Goal: Information Seeking & Learning: Check status

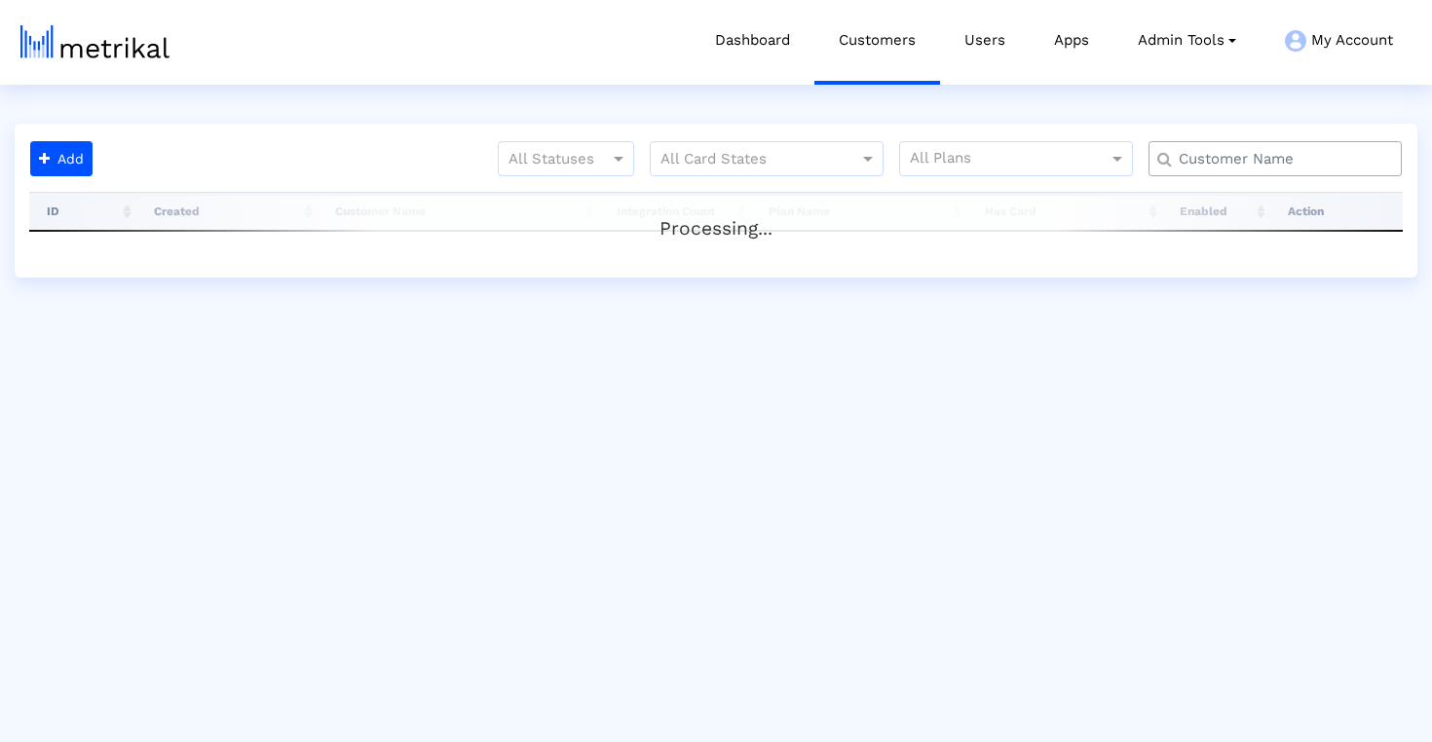
click at [1221, 161] on input "text" at bounding box center [1279, 159] width 229 height 20
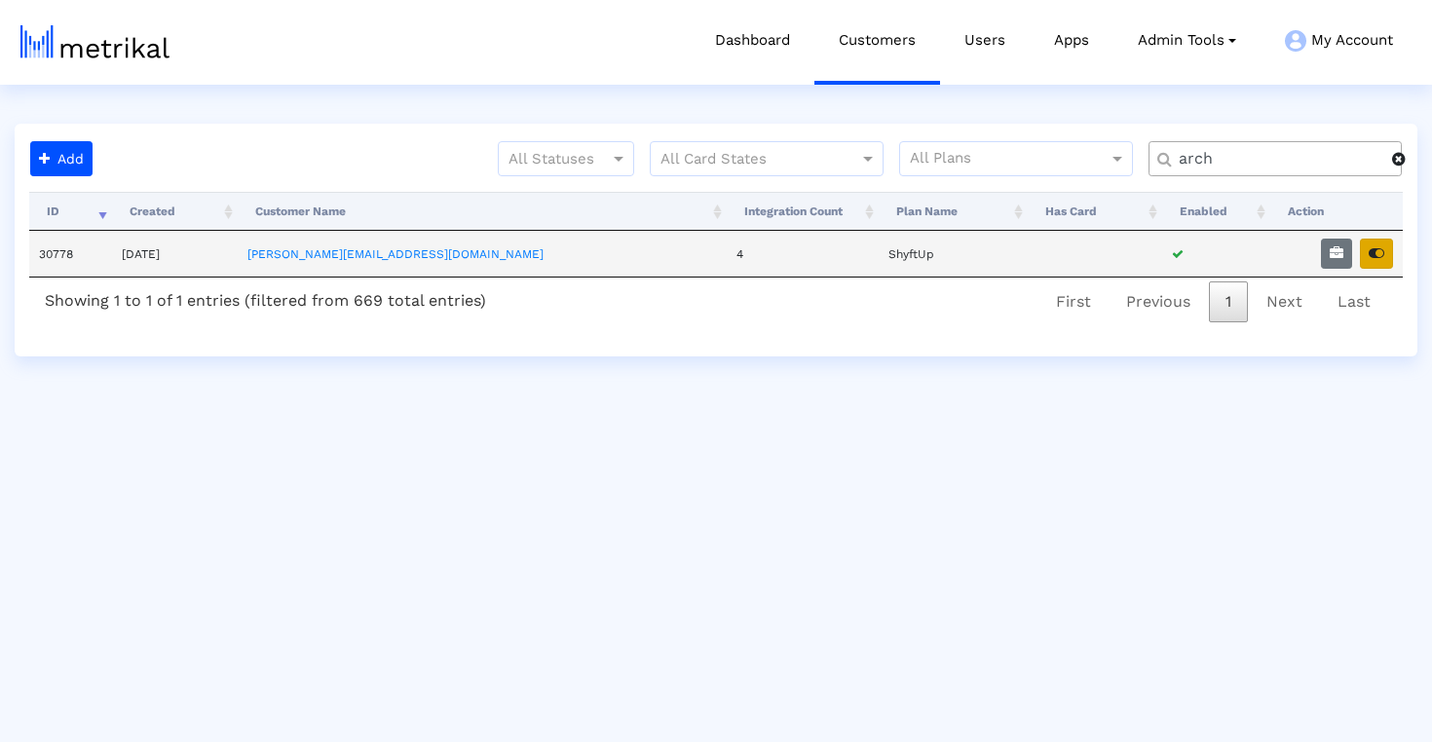
type input "arch"
click at [1367, 249] on button "button" at bounding box center [1376, 254] width 33 height 30
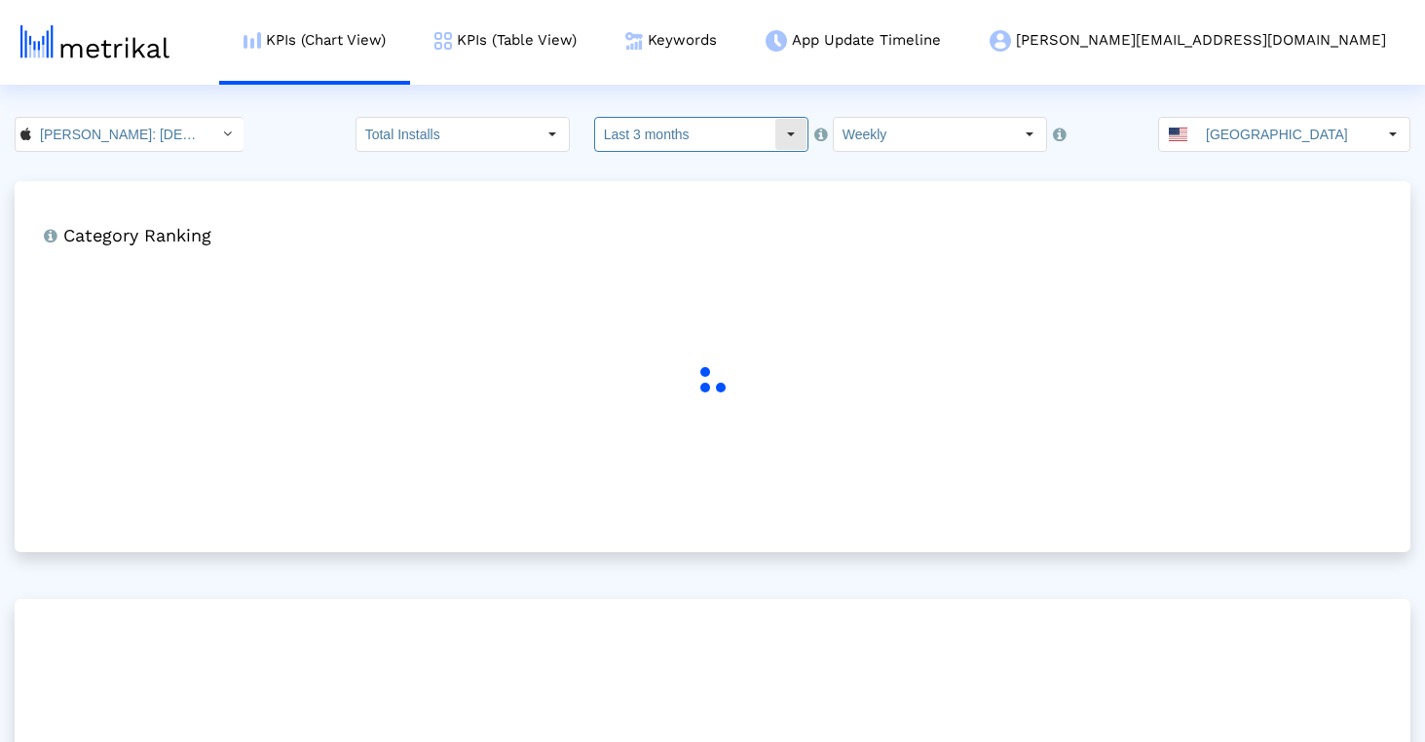
click at [747, 122] on input "Last 3 months" at bounding box center [684, 134] width 179 height 33
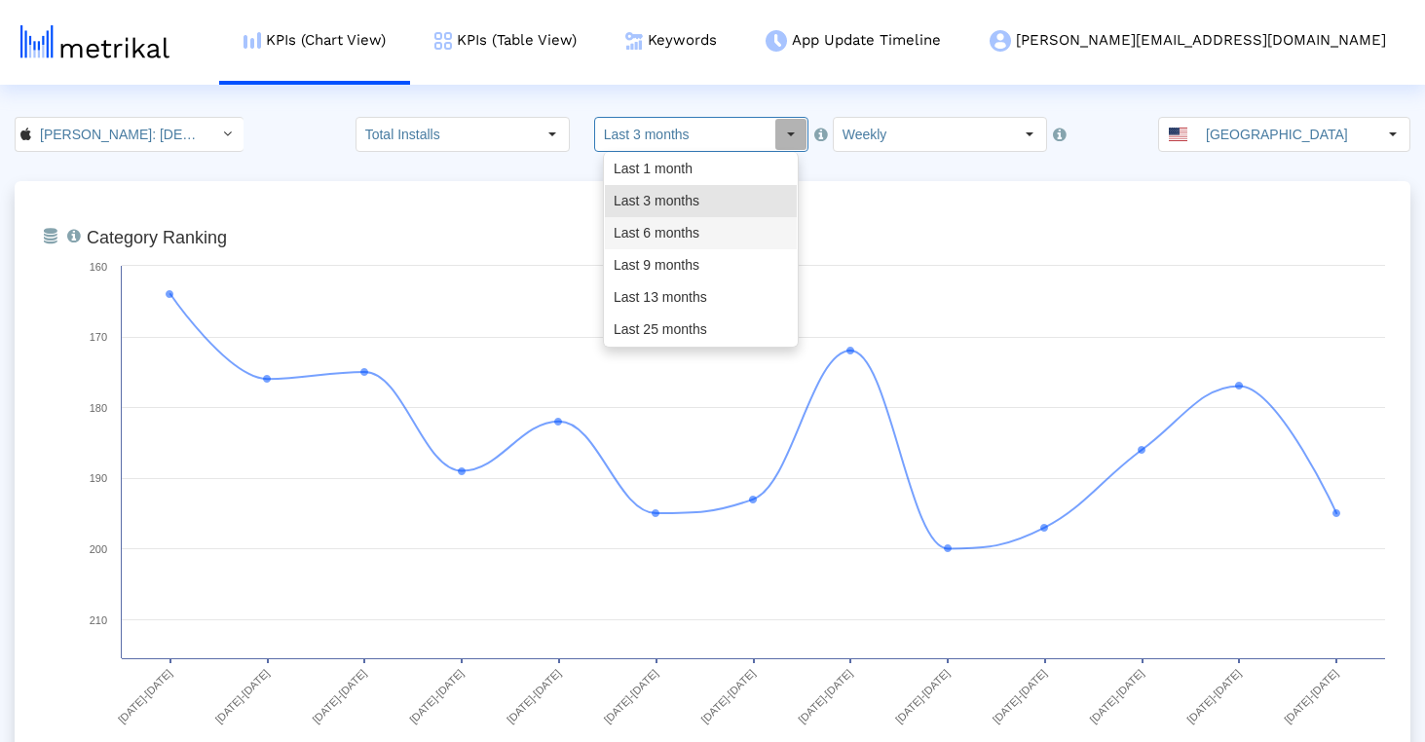
click at [709, 235] on div "Last 6 months" at bounding box center [701, 233] width 192 height 32
type input "Last 6 months"
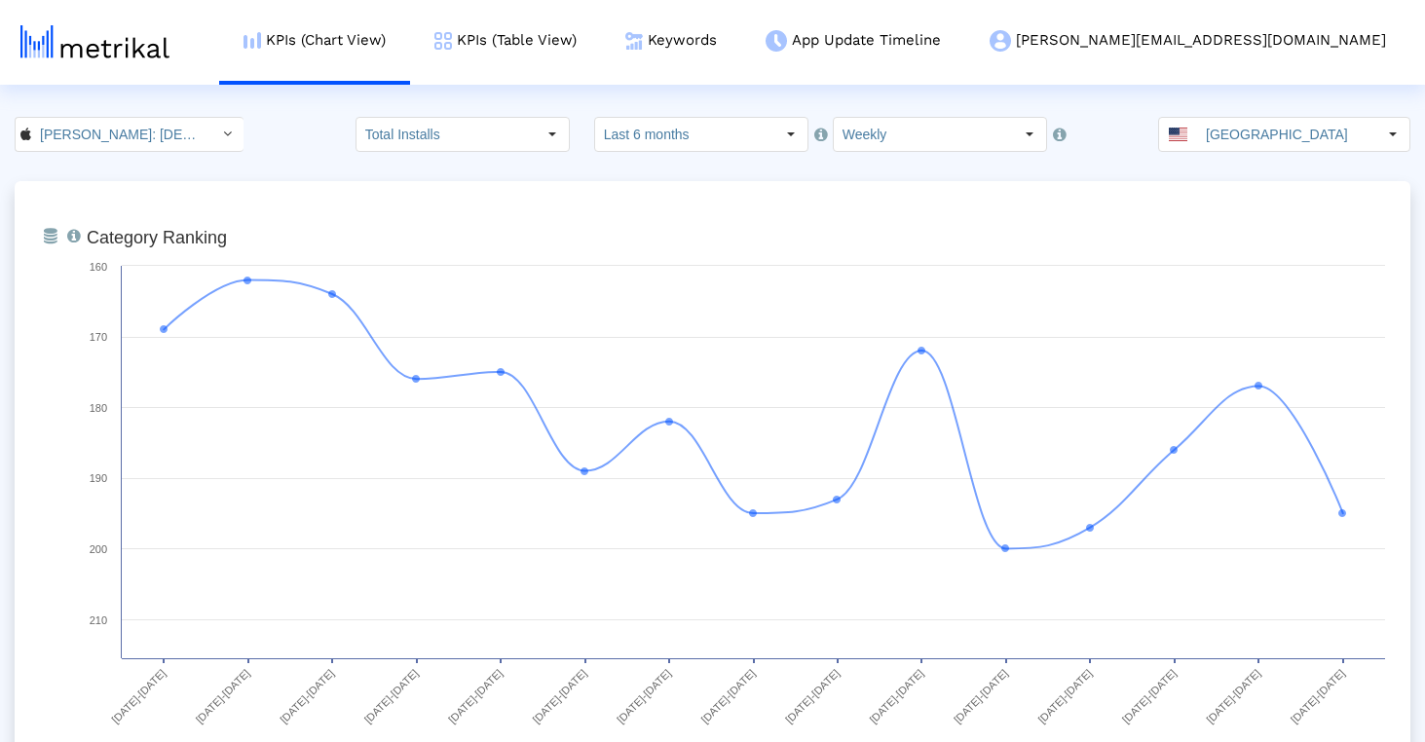
click at [868, 137] on input "Weekly" at bounding box center [923, 134] width 179 height 33
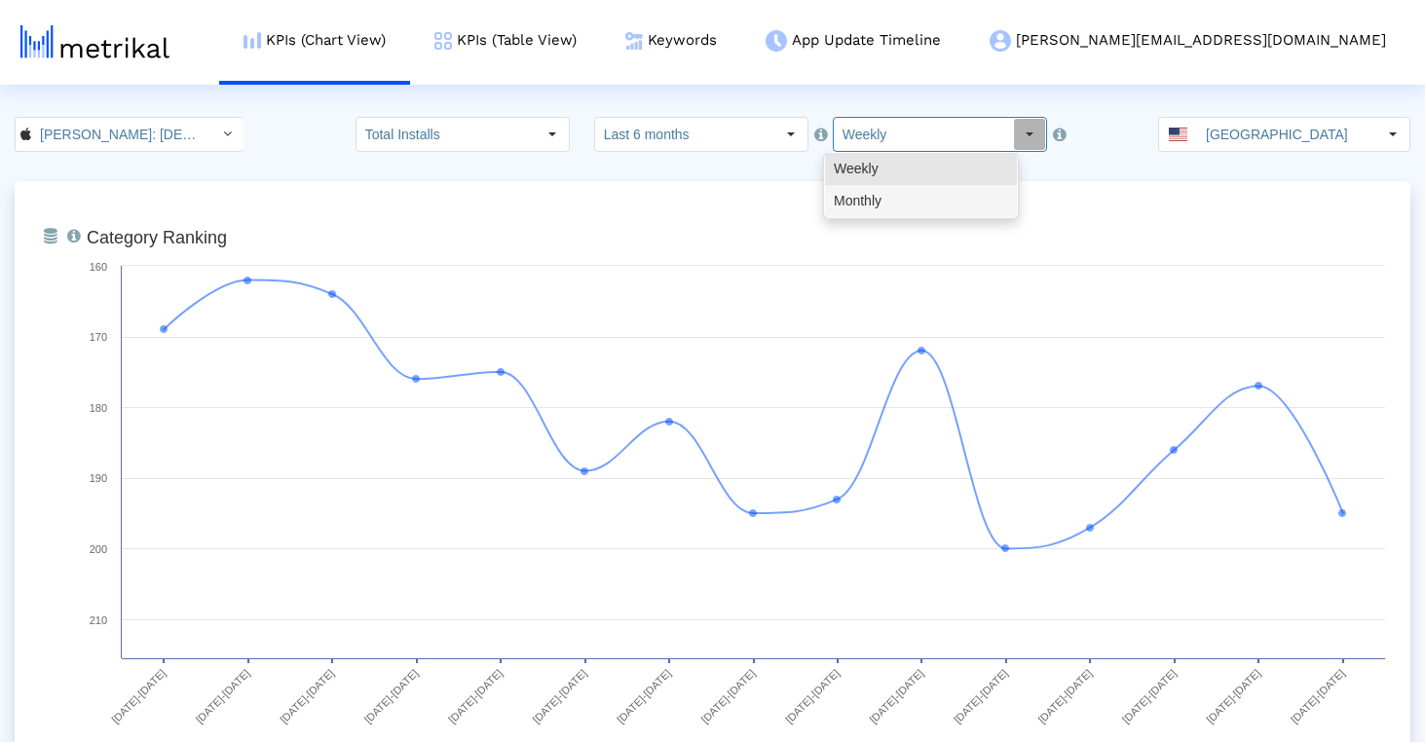
click at [870, 204] on div "Monthly" at bounding box center [921, 201] width 192 height 32
type input "Monthly"
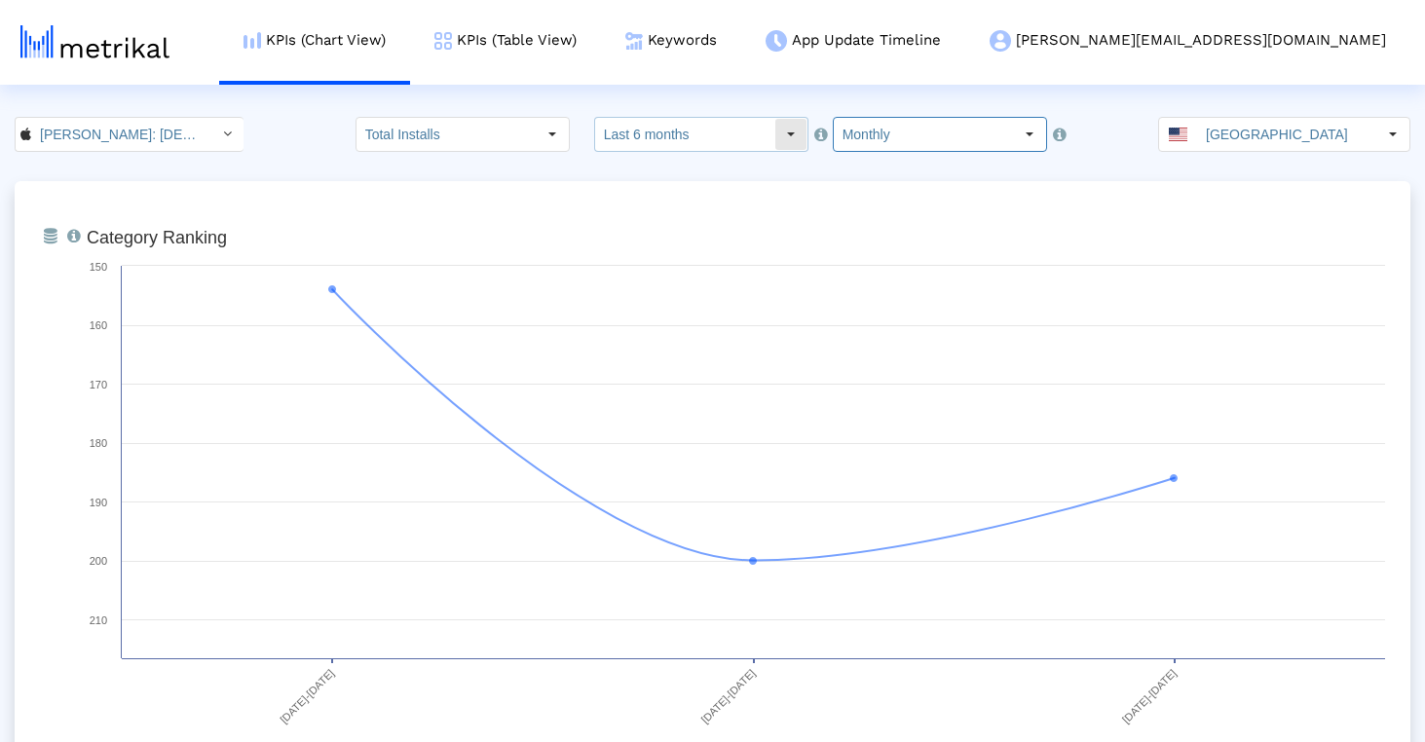
click at [721, 130] on input "Last 6 months" at bounding box center [684, 134] width 179 height 33
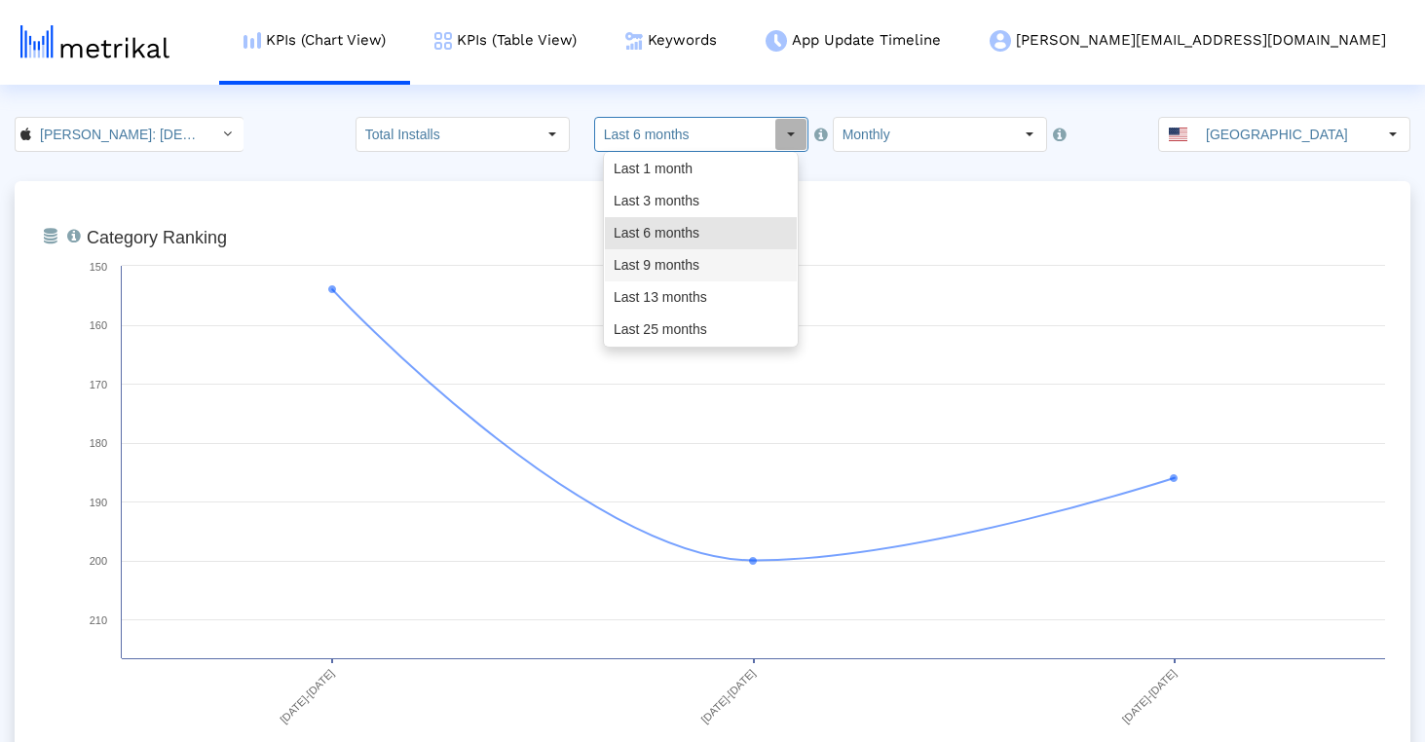
click at [697, 255] on div "Last 9 months" at bounding box center [701, 265] width 192 height 32
type input "Last 9 months"
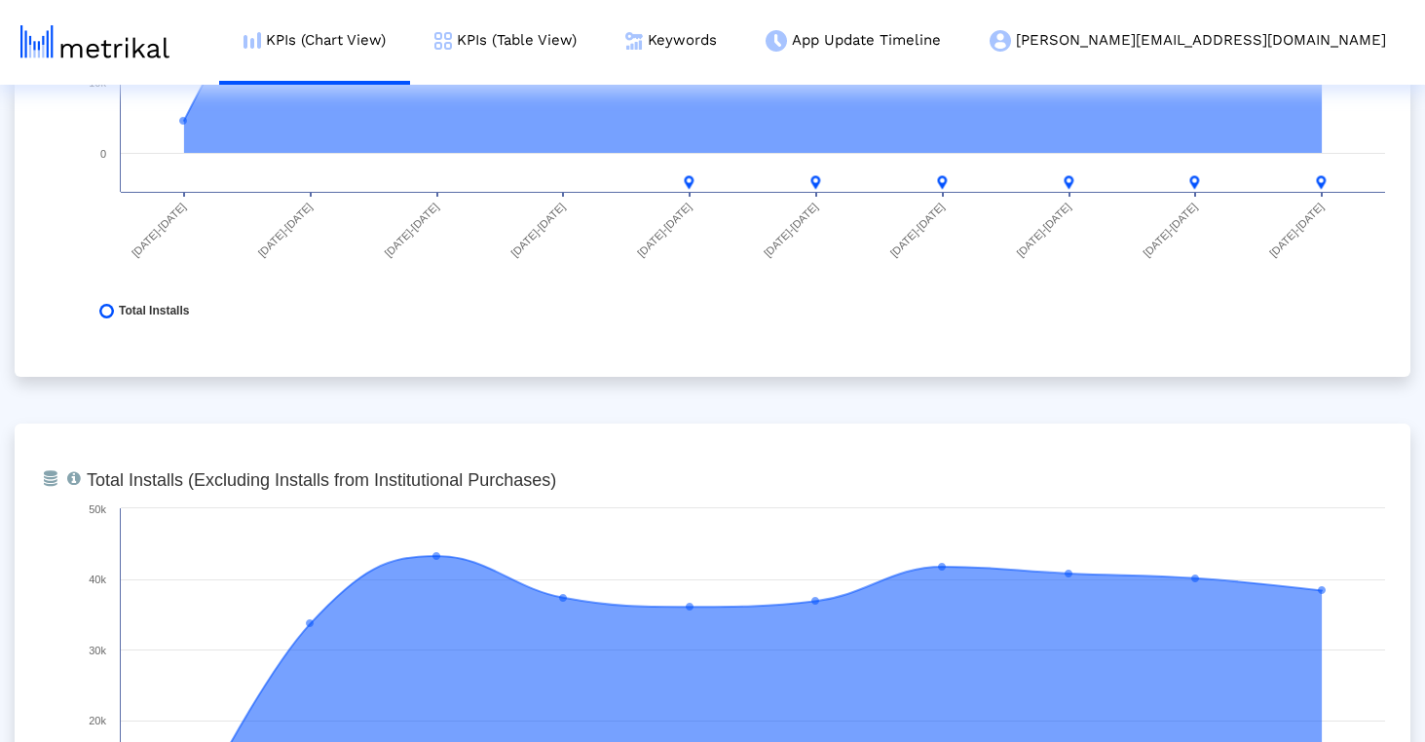
scroll to position [1101, 0]
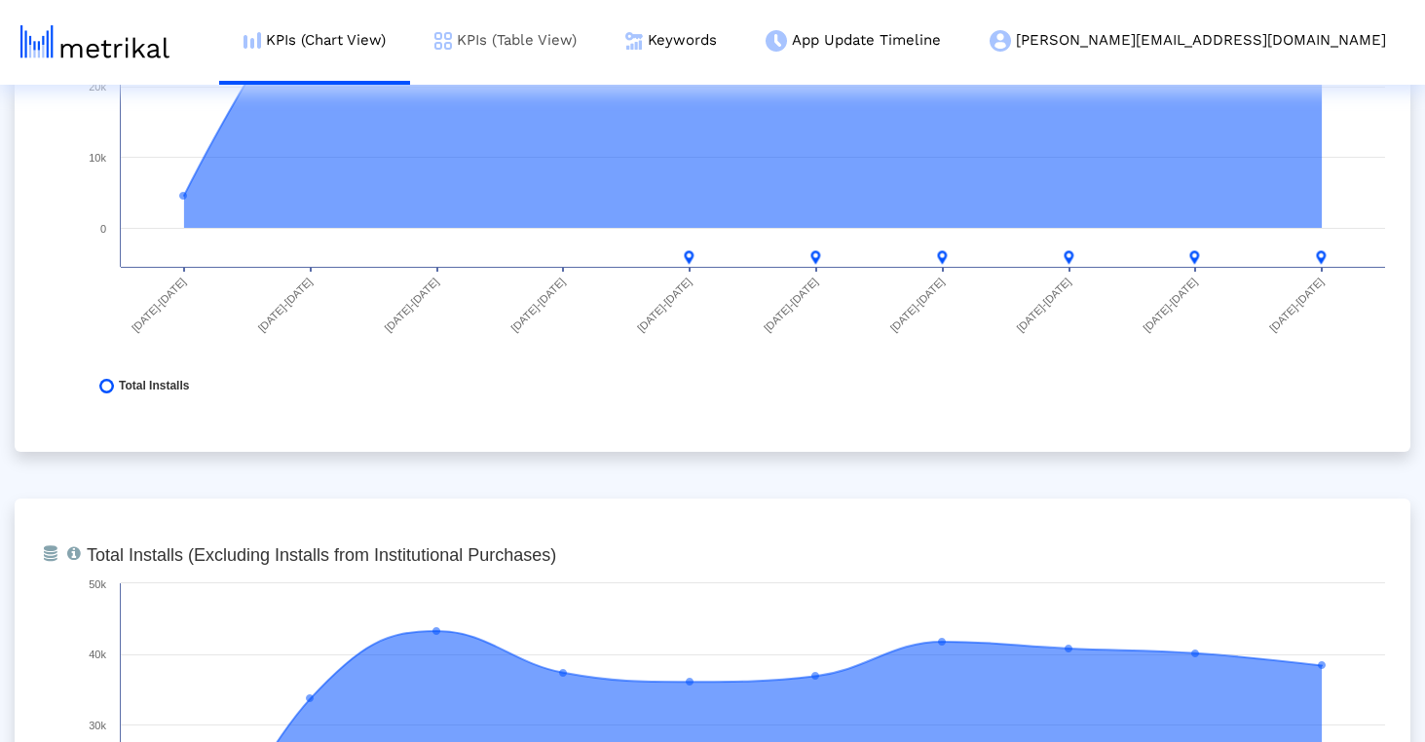
click at [601, 50] on link "KPIs (Table View)" at bounding box center [505, 40] width 191 height 81
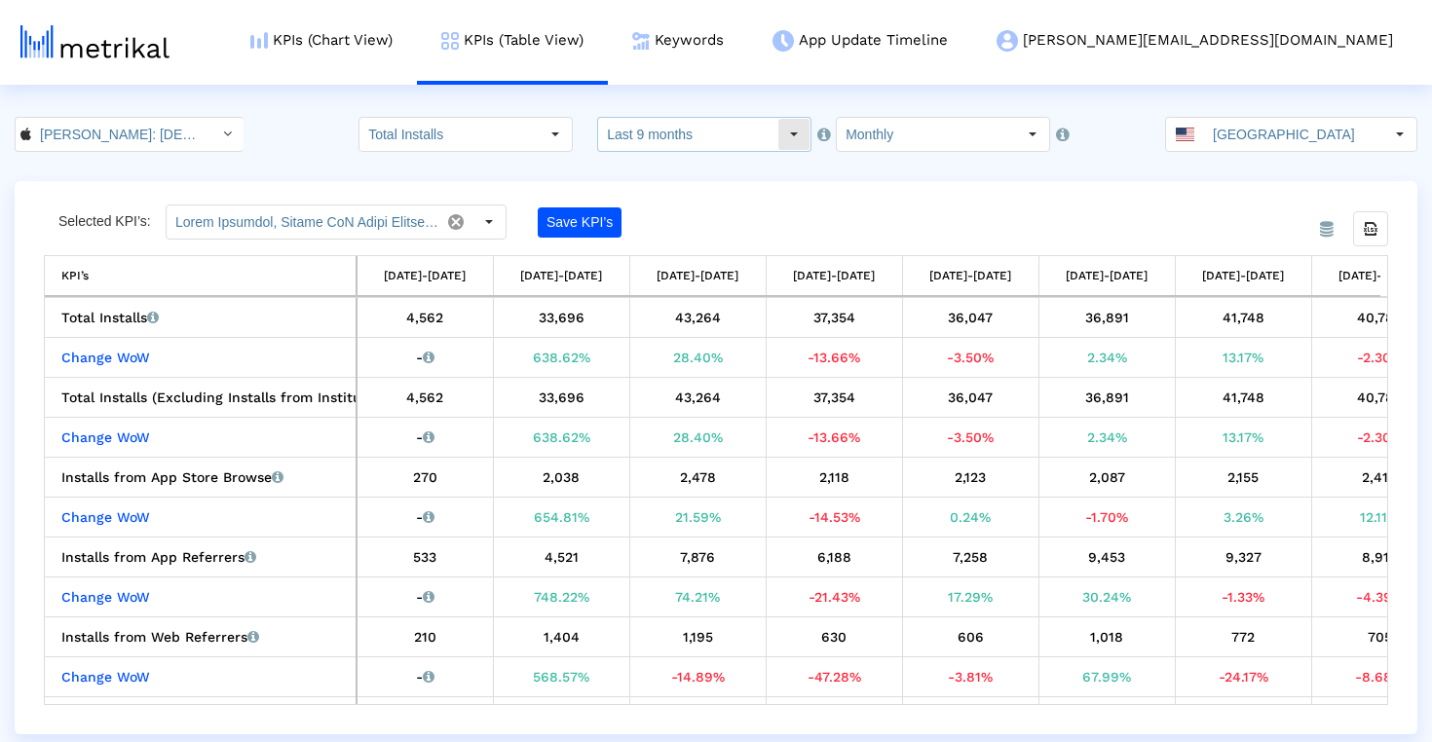
click at [741, 136] on input "Last 9 months" at bounding box center [687, 134] width 179 height 33
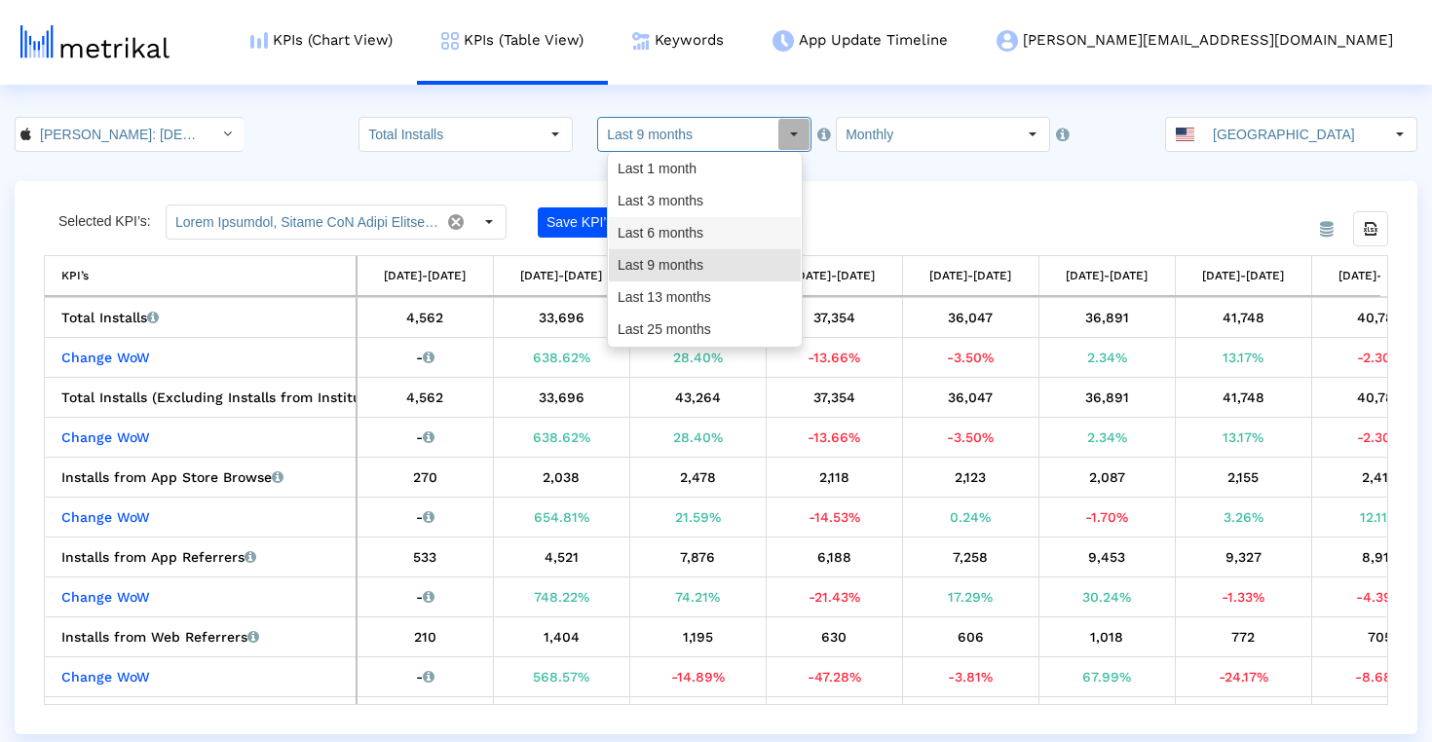
click at [728, 228] on div "Last 6 months" at bounding box center [705, 233] width 192 height 32
type input "Last 6 months"
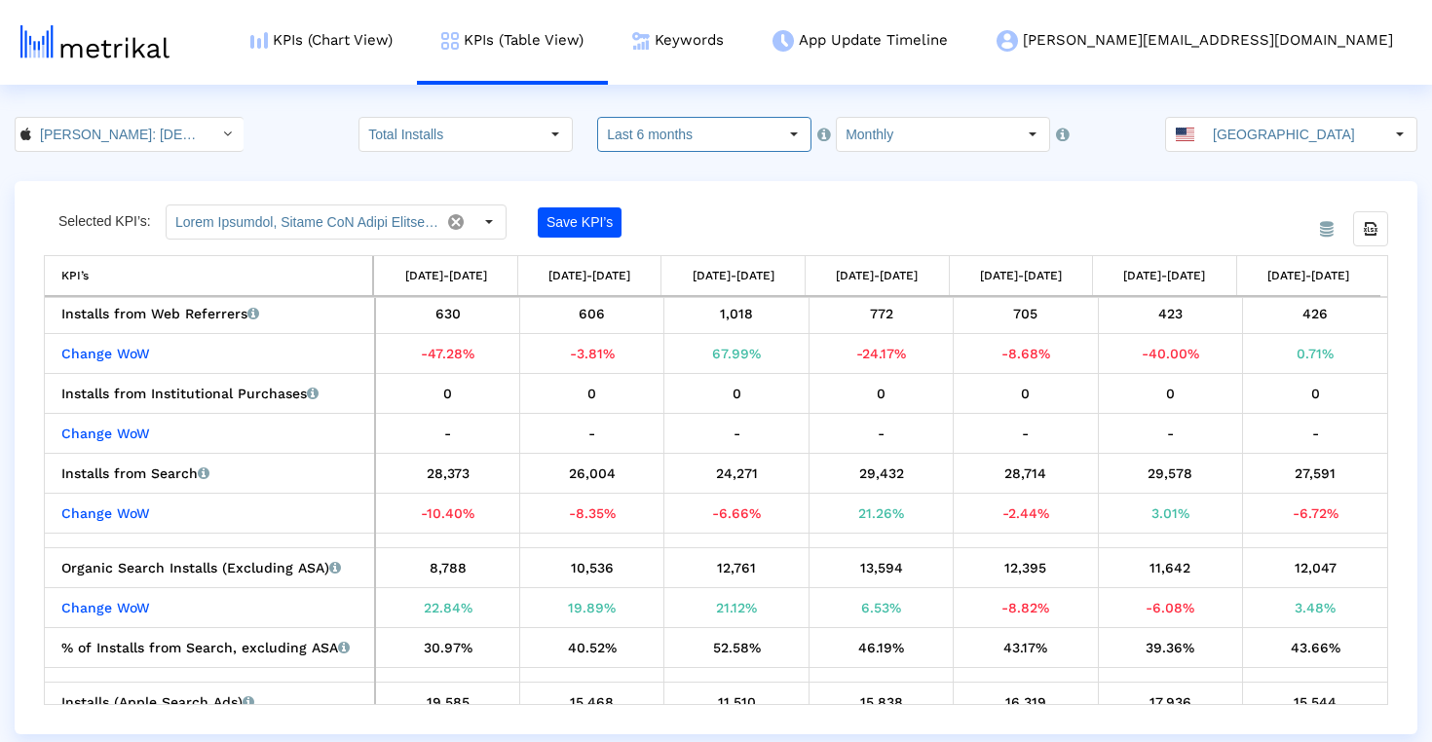
scroll to position [321, 0]
click at [721, 134] on input "Last 6 months" at bounding box center [687, 134] width 179 height 33
click at [875, 129] on input "Monthly" at bounding box center [926, 134] width 179 height 33
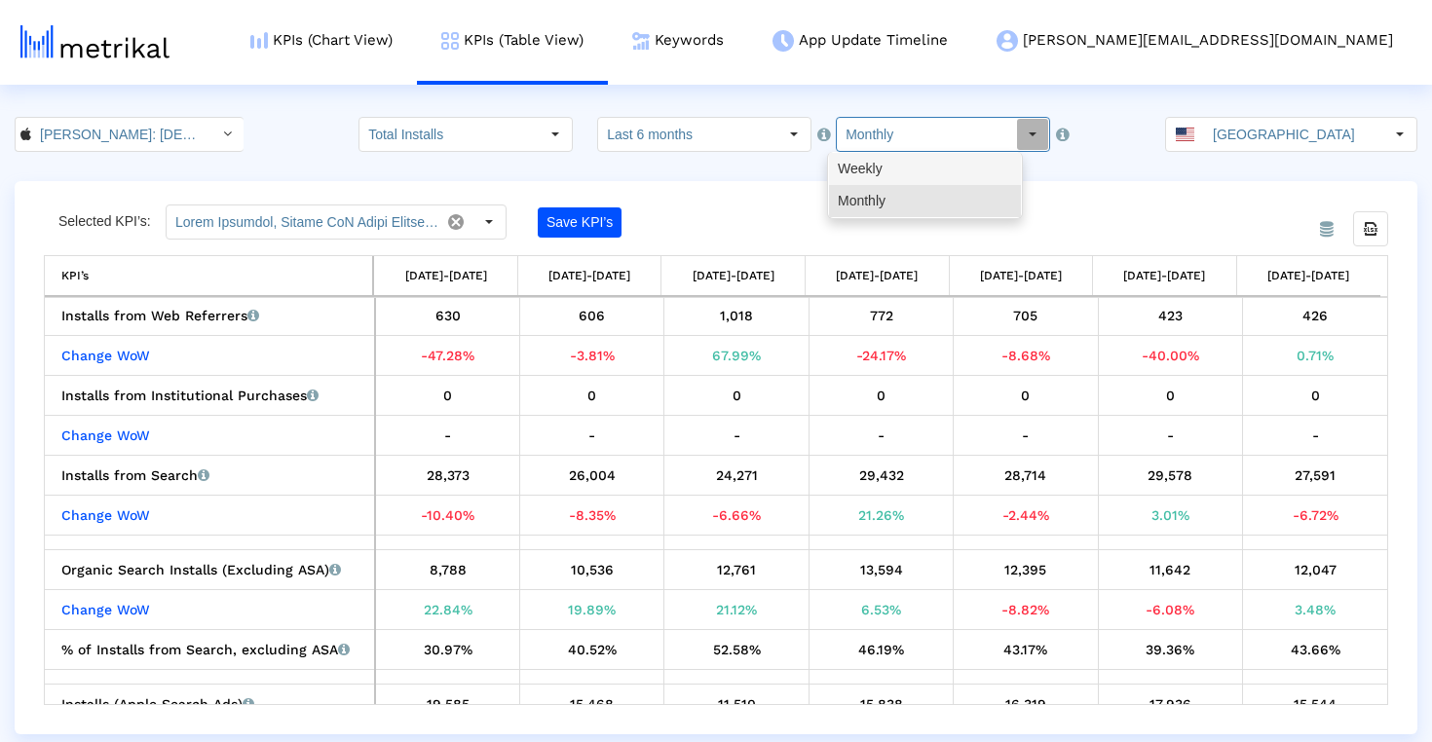
click at [881, 168] on div "Weekly" at bounding box center [925, 169] width 192 height 32
type input "Weekly"
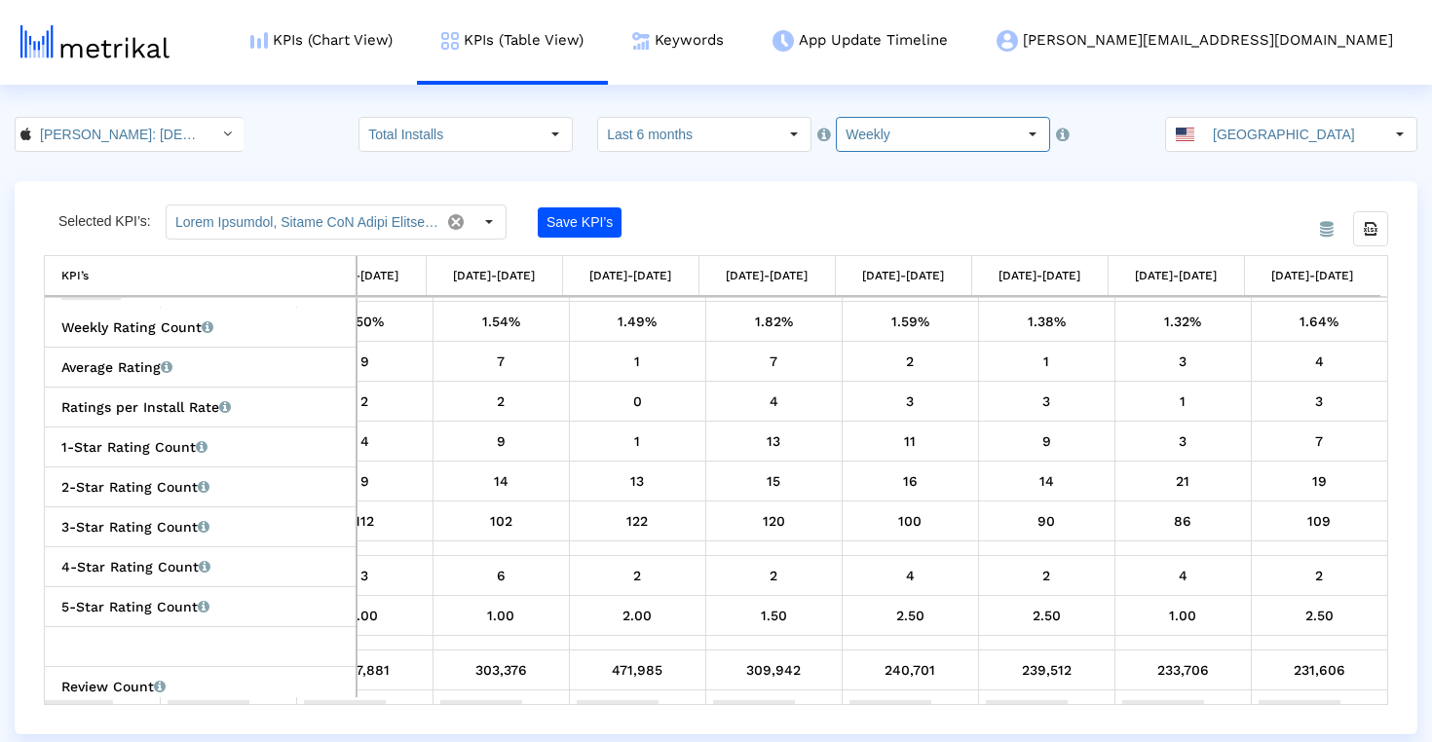
scroll to position [1333, 0]
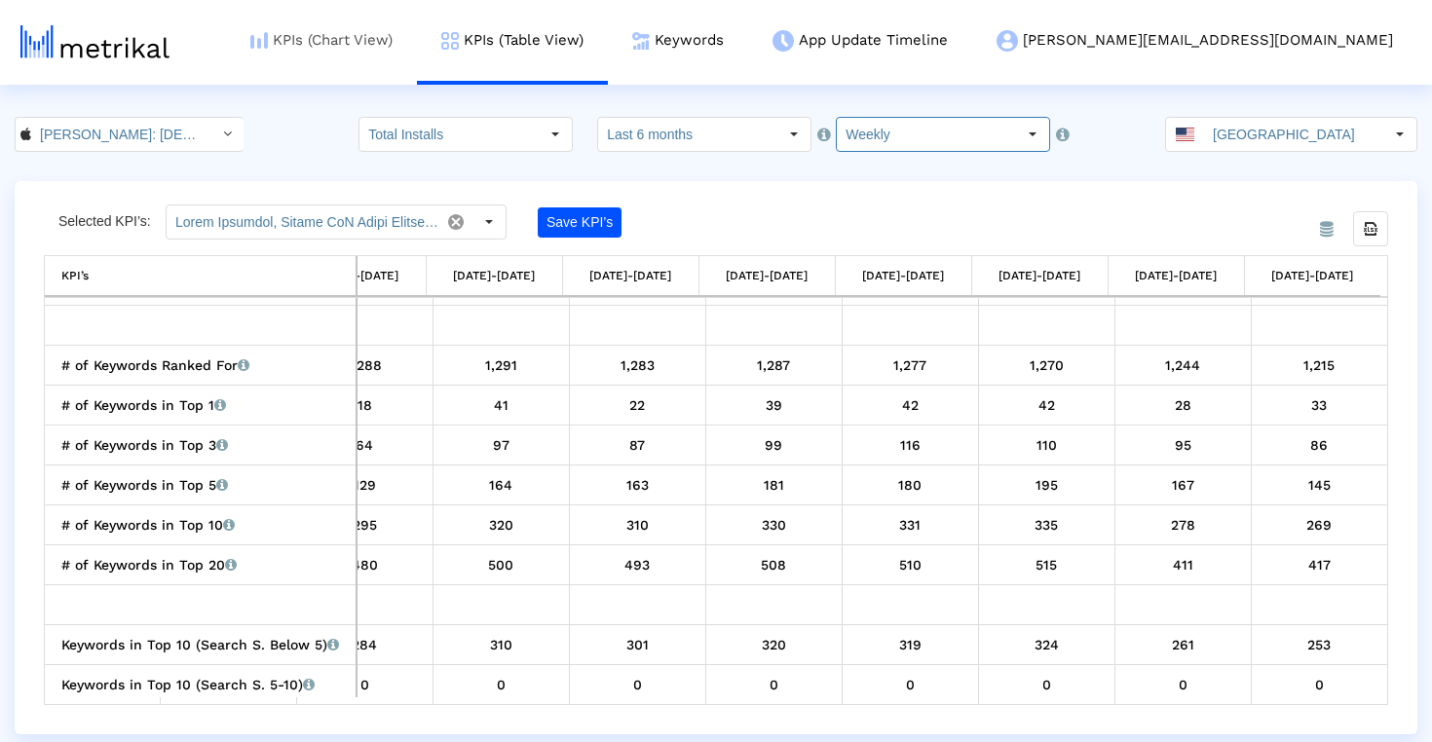
click at [417, 34] on link "KPIs (Chart View)" at bounding box center [321, 40] width 191 height 81
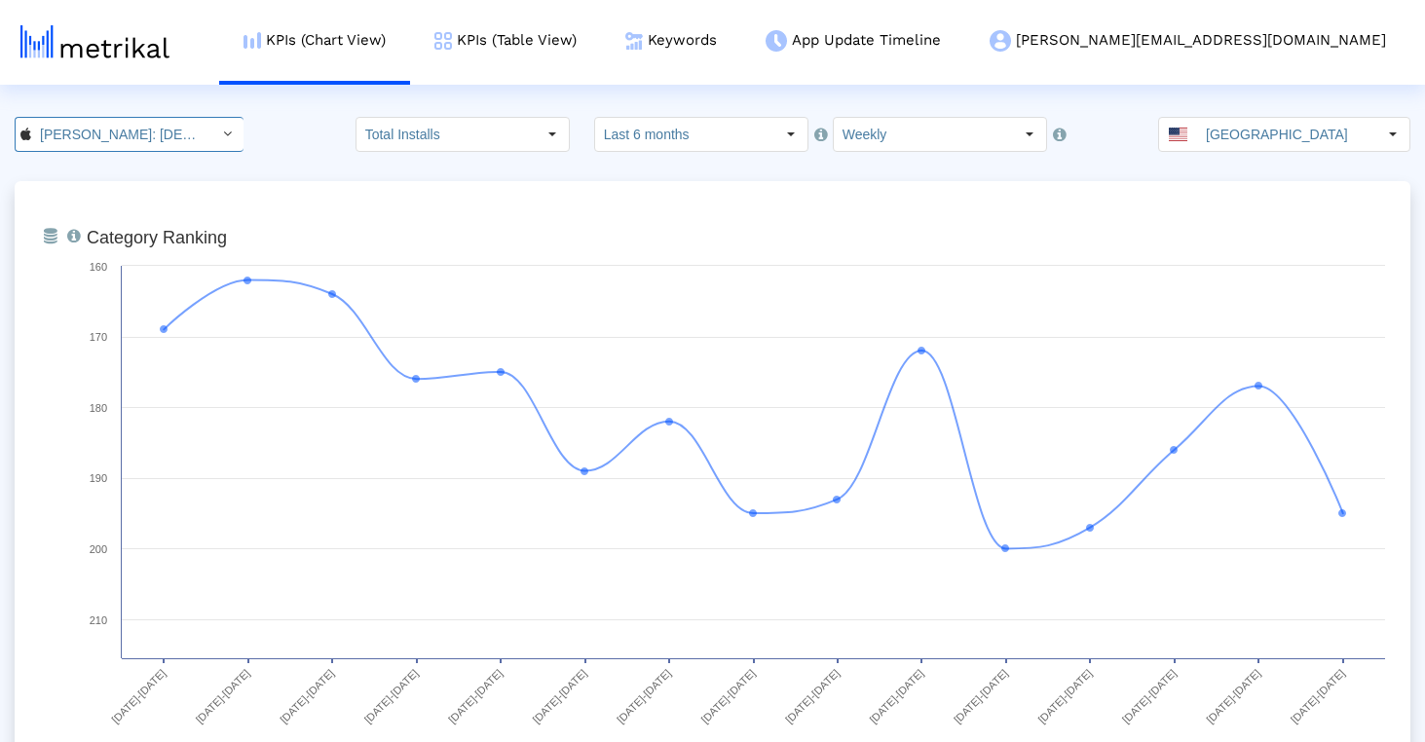
click at [167, 125] on input "[PERSON_NAME]: [DEMOGRAPHIC_DATA] Dating & Chat < 6446289426 >" at bounding box center [118, 134] width 175 height 33
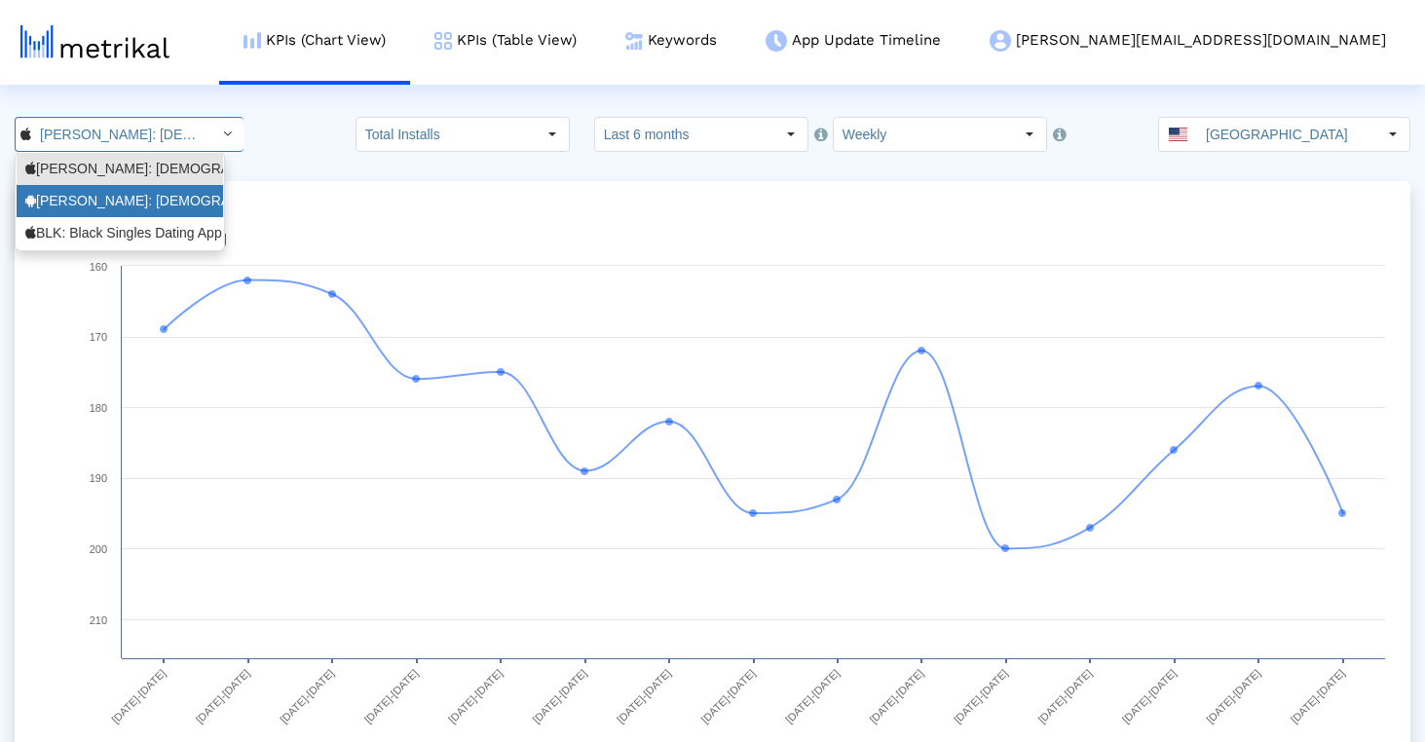
click at [144, 206] on div "[PERSON_NAME]: [DEMOGRAPHIC_DATA] Dating & [DEMOGRAPHIC_DATA] Chat <com.archera…" at bounding box center [119, 201] width 189 height 19
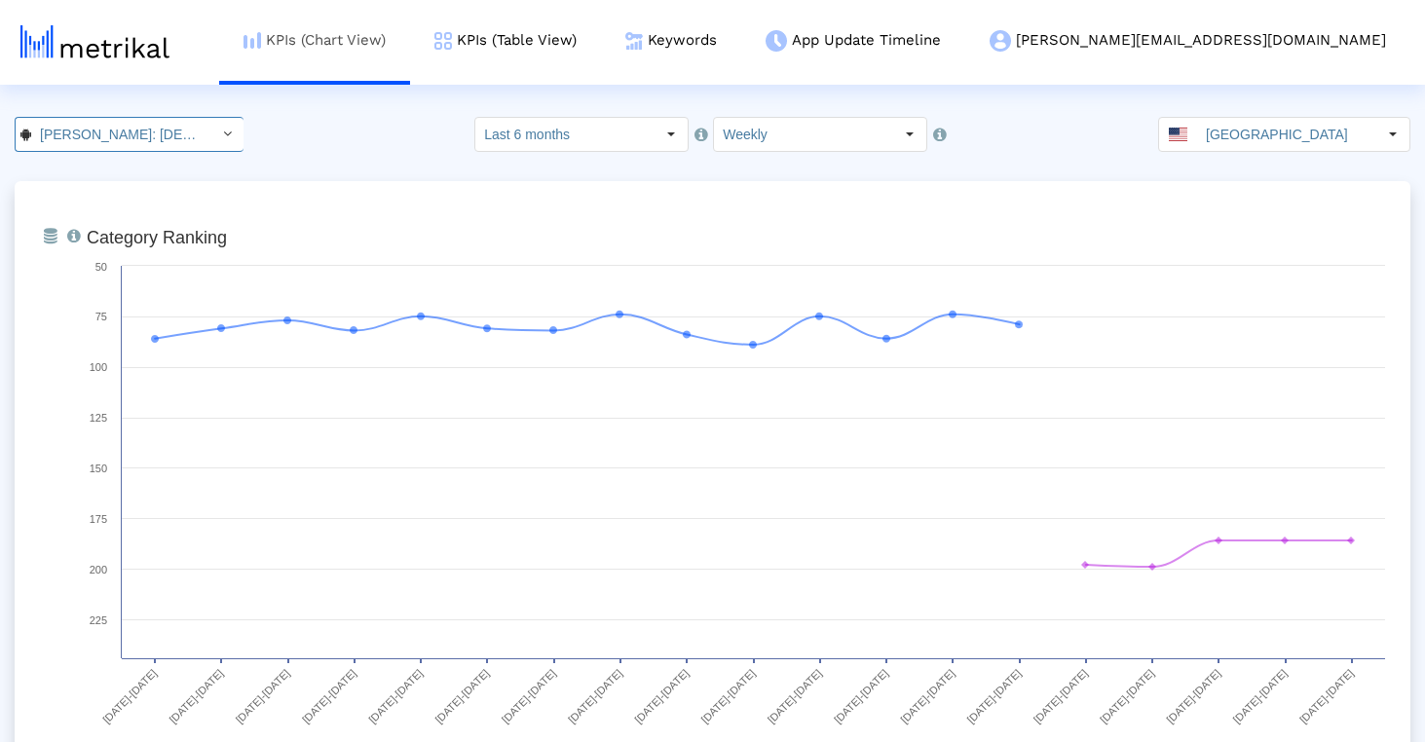
scroll to position [0, 205]
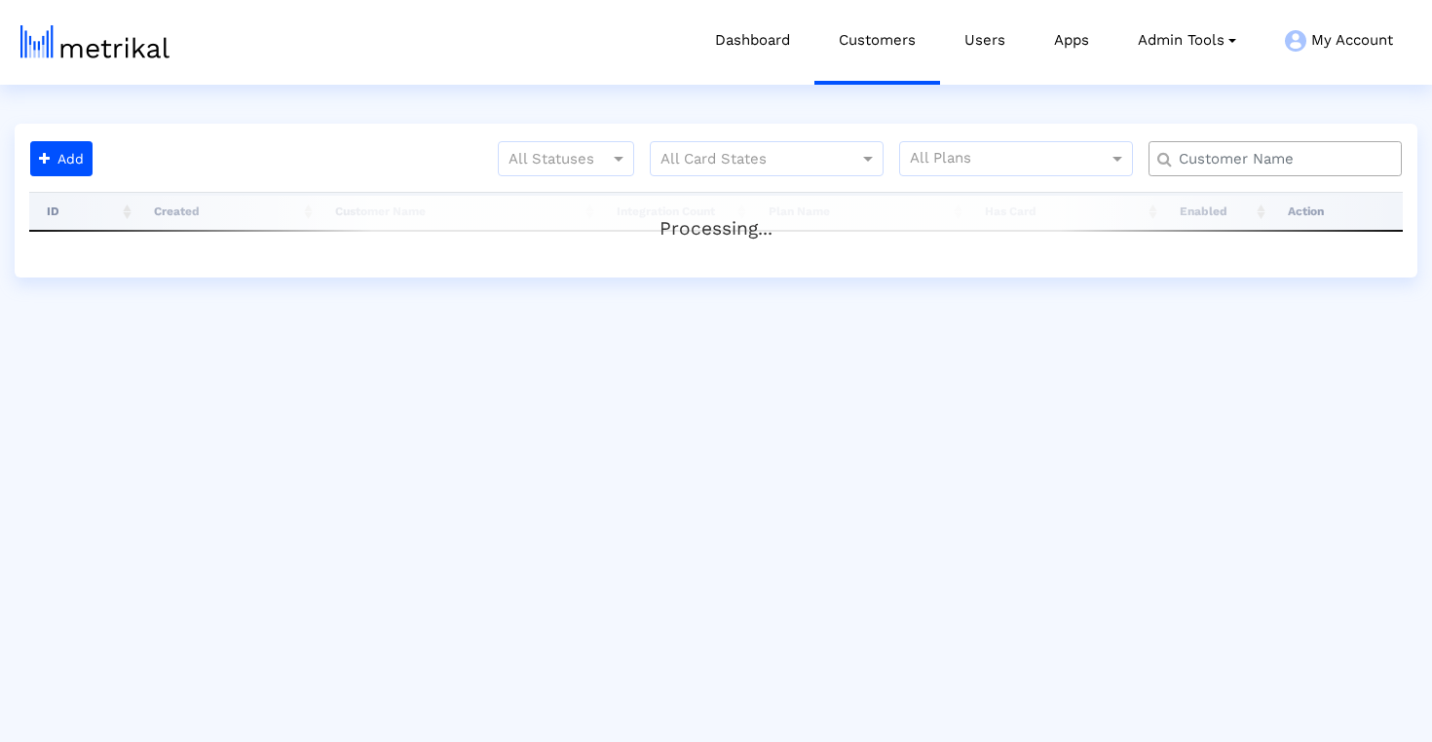
click at [1206, 156] on input "text" at bounding box center [1279, 159] width 229 height 20
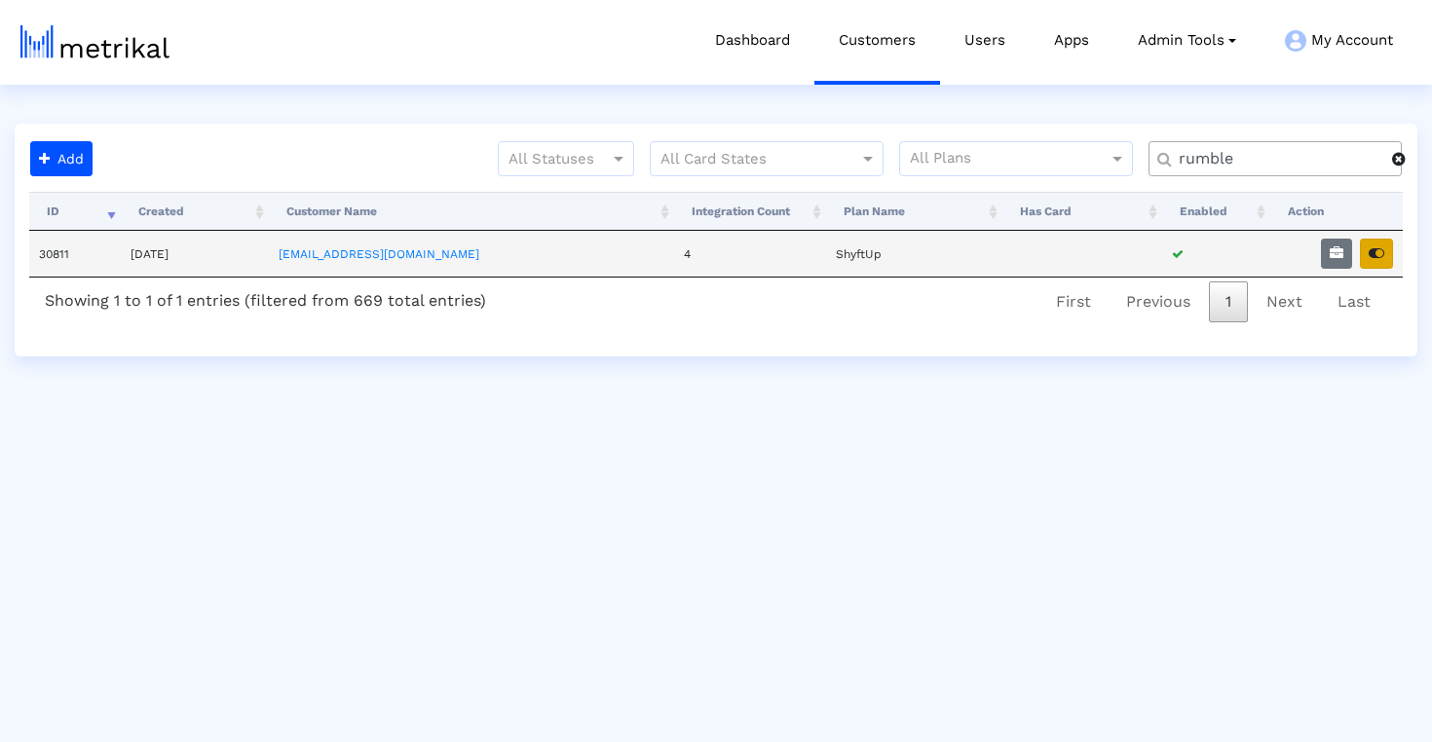
type input "rumble"
click at [1382, 260] on button "button" at bounding box center [1376, 254] width 33 height 30
